Goal: Communication & Community: Participate in discussion

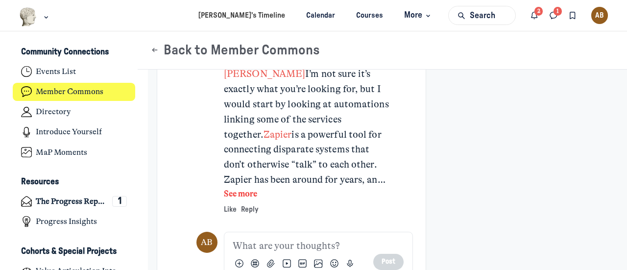
scroll to position [1044, 0]
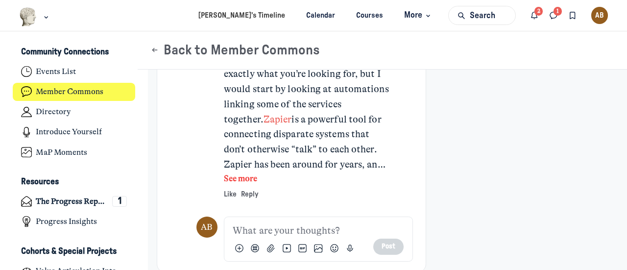
click at [241, 185] on button "See more" at bounding box center [307, 179] width 166 height 13
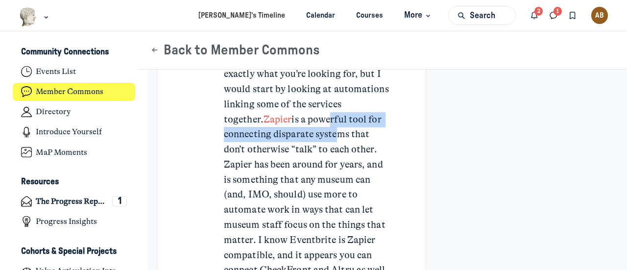
drag, startPoint x: 241, startPoint y: 150, endPoint x: 281, endPoint y: 164, distance: 42.8
click at [281, 164] on p "[PERSON_NAME] I’m not sure it’s exactly what you’re looking for, but I would st…" at bounding box center [307, 232] width 166 height 362
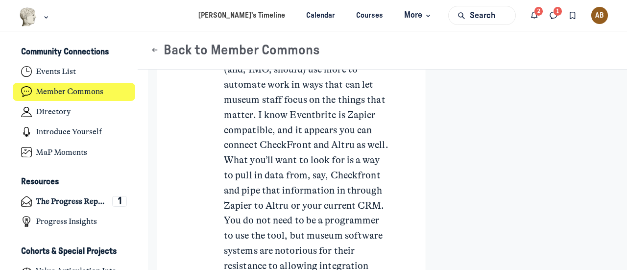
scroll to position [1191, 0]
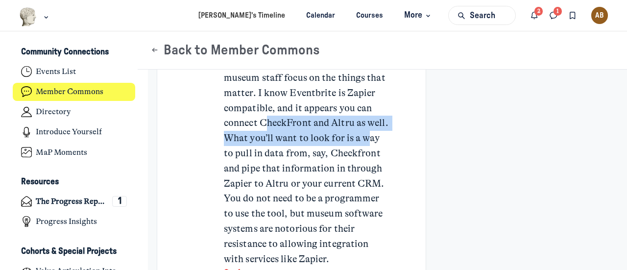
drag, startPoint x: 294, startPoint y: 152, endPoint x: 279, endPoint y: 181, distance: 32.2
click at [279, 181] on p "[PERSON_NAME] I’m not sure it’s exactly what you’re looking for, but I would st…" at bounding box center [307, 85] width 166 height 362
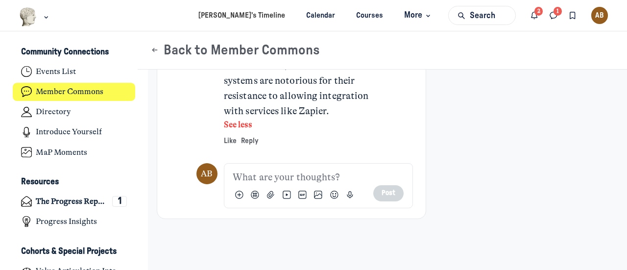
scroll to position [1383, 0]
click at [269, 179] on p "Main Content" at bounding box center [318, 177] width 171 height 15
click at [392, 195] on button "Post" at bounding box center [389, 193] width 31 height 16
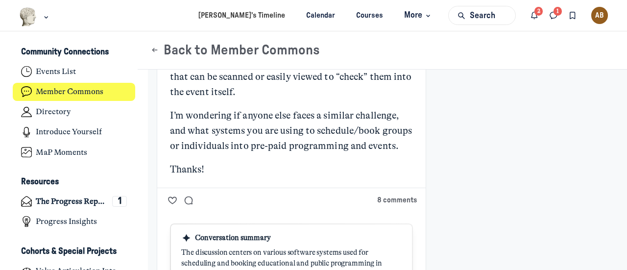
scroll to position [381, 0]
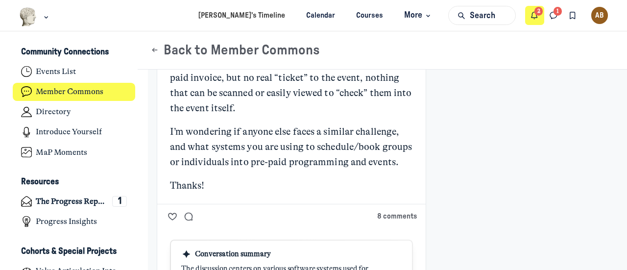
click at [534, 10] on icon "Notifications" at bounding box center [535, 15] width 10 height 11
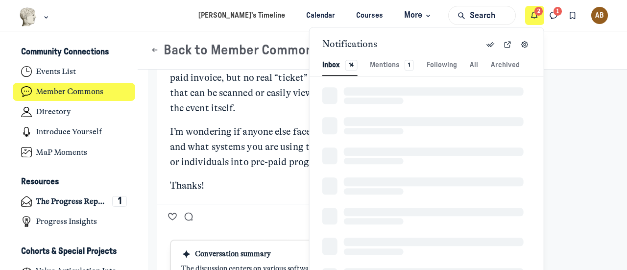
scroll to position [1334, 2140]
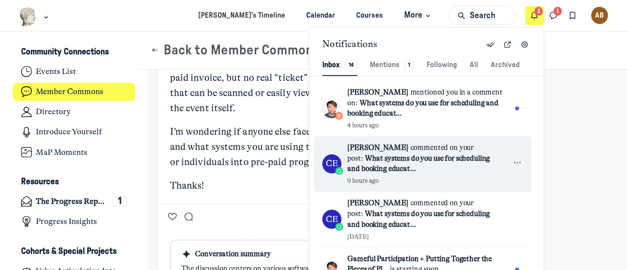
click at [410, 139] on div "CE [PERSON_NAME] commented on your post: What systems do you use for scheduling…" at bounding box center [423, 164] width 219 height 55
click at [430, 159] on span "What systems do you use for scheduling and booking educat..." at bounding box center [419, 164] width 143 height 20
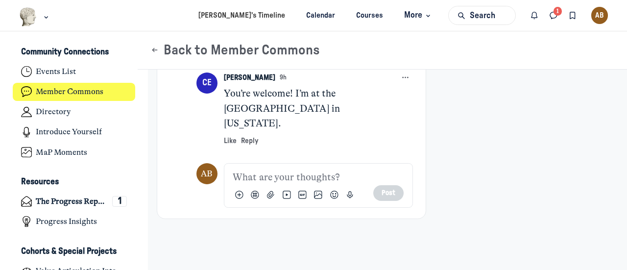
scroll to position [953, 0]
click at [230, 141] on span "Like" at bounding box center [230, 140] width 13 height 7
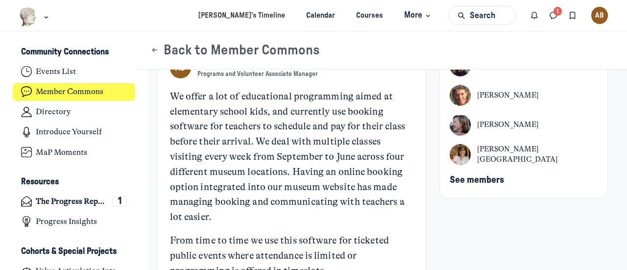
scroll to position [0, 0]
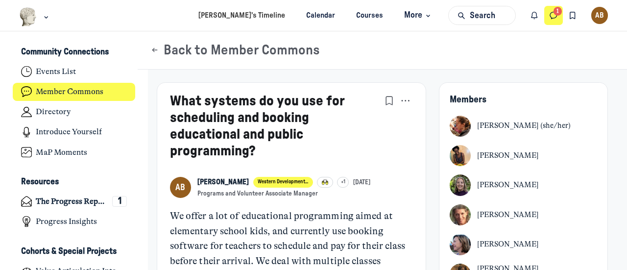
click at [555, 8] on button "Direct messages" at bounding box center [554, 15] width 19 height 19
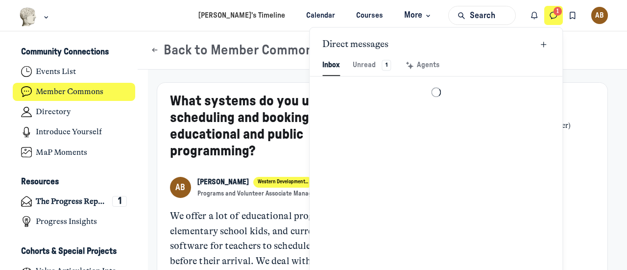
scroll to position [1334, 2286]
